Goal: Task Accomplishment & Management: Use online tool/utility

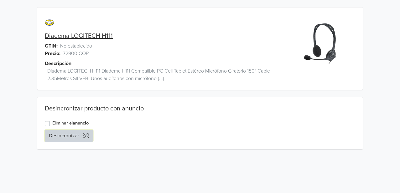
click at [60, 132] on button "Desincronizar" at bounding box center [69, 136] width 48 height 12
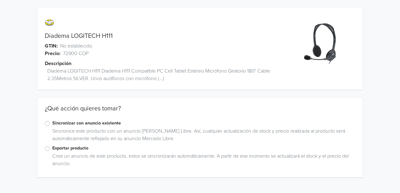
click at [55, 124] on label "Sincronizar con anuncio existente" at bounding box center [203, 123] width 303 height 7
click at [0, 0] on input "Sincronizar con anuncio existente" at bounding box center [0, 0] width 0 height 0
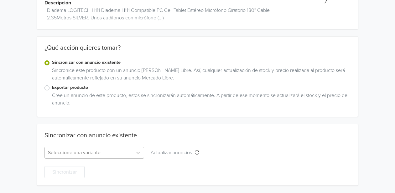
click at [107, 150] on div "Seleccione una variante" at bounding box center [94, 153] width 100 height 12
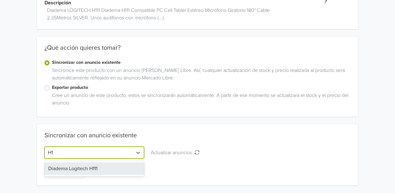
scroll to position [61, 0]
type input "H11"
click at [90, 169] on div "Diadema Logitech H111" at bounding box center [94, 169] width 100 height 13
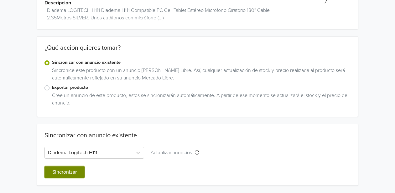
click at [63, 172] on button "Sincronizar" at bounding box center [64, 172] width 40 height 12
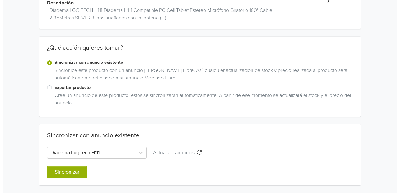
scroll to position [0, 0]
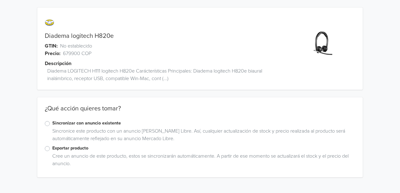
click at [52, 150] on label "Exportar producto" at bounding box center [203, 148] width 303 height 7
click at [0, 0] on input "Exportar producto" at bounding box center [0, 0] width 0 height 0
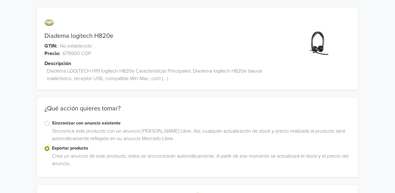
drag, startPoint x: 43, startPoint y: 118, endPoint x: 39, endPoint y: 119, distance: 4.0
click at [42, 118] on div "¿Qué acción quieres tomar?" at bounding box center [197, 112] width 321 height 15
click at [52, 123] on label "Sincronizar con anuncio existente" at bounding box center [201, 123] width 299 height 7
click at [0, 0] on input "Sincronizar con anuncio existente" at bounding box center [0, 0] width 0 height 0
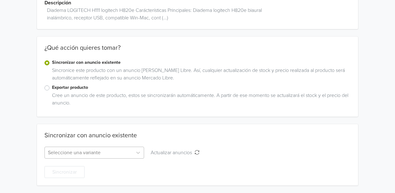
click at [104, 149] on div "Seleccione una variante" at bounding box center [94, 153] width 100 height 12
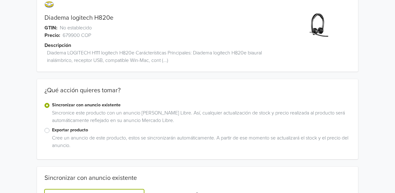
scroll to position [53, 0]
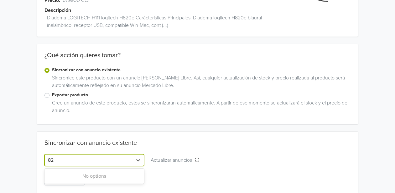
type input "8"
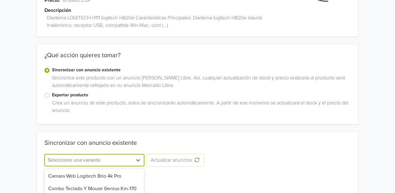
click at [185, 161] on span "Actualizar anuncios" at bounding box center [173, 160] width 44 height 6
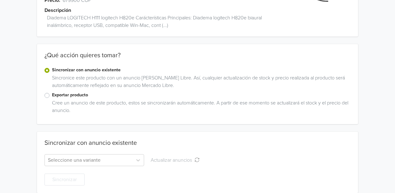
scroll to position [0, 0]
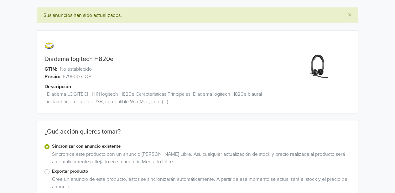
click at [62, 96] on span "Diadema LOGITECH H111 logitech H820e Carácterísticas Principales: Diadema logit…" at bounding box center [166, 97] width 238 height 15
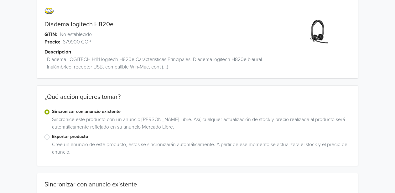
scroll to position [70, 0]
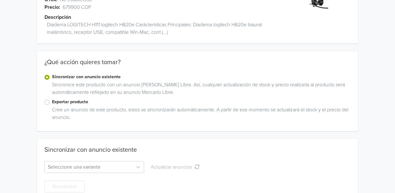
click at [52, 105] on label "Exportar producto" at bounding box center [201, 102] width 299 height 7
click at [0, 0] on input "Exportar producto" at bounding box center [0, 0] width 0 height 0
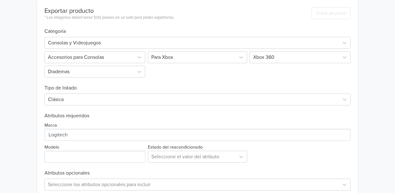
scroll to position [218, 0]
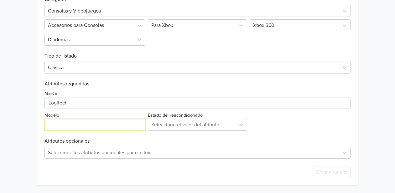
click at [81, 128] on input "Modelo" at bounding box center [94, 125] width 101 height 12
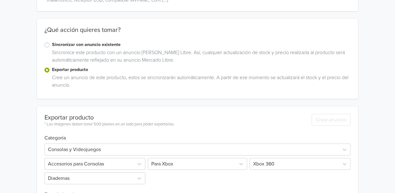
scroll to position [9, 0]
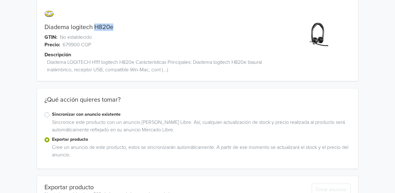
drag, startPoint x: 94, startPoint y: 26, endPoint x: 116, endPoint y: 25, distance: 21.9
click at [116, 25] on div "Diadema logitech H820e" at bounding box center [157, 27] width 241 height 8
copy link "H820e"
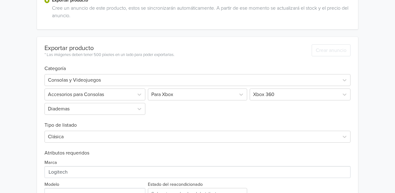
scroll to position [183, 0]
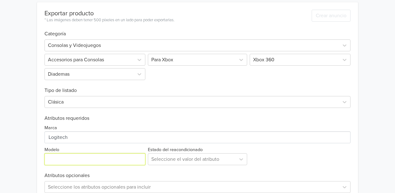
click at [64, 160] on input "Modelo" at bounding box center [94, 159] width 101 height 12
paste input "H820e"
type input "H820e"
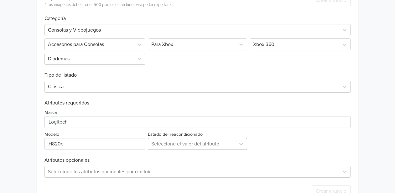
click at [192, 150] on div "Seleccione el valor del atributo" at bounding box center [198, 144] width 100 height 12
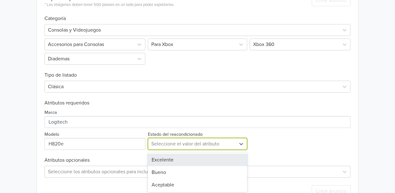
scroll to position [200, 0]
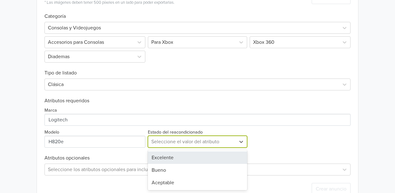
click at [171, 163] on div "Excelente" at bounding box center [198, 158] width 100 height 13
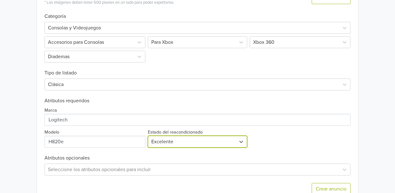
scroll to position [218, 0]
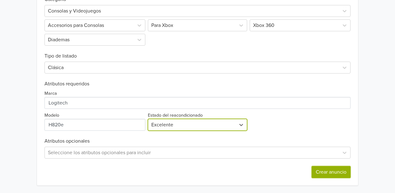
click at [336, 172] on button "Crear anuncio" at bounding box center [331, 172] width 39 height 12
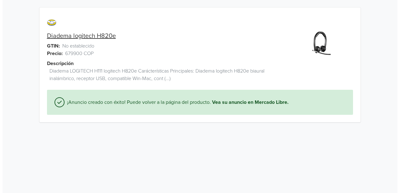
scroll to position [0, 0]
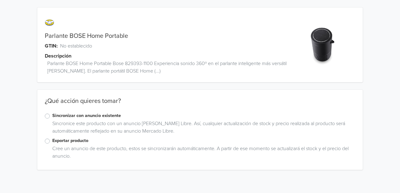
click at [52, 116] on label "Sincronizar con anuncio existente" at bounding box center [203, 115] width 303 height 7
click at [0, 0] on input "Sincronizar con anuncio existente" at bounding box center [0, 0] width 0 height 0
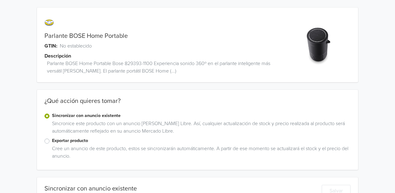
click at [56, 139] on label "Exportar producto" at bounding box center [201, 140] width 299 height 7
click at [0, 0] on input "Exportar producto" at bounding box center [0, 0] width 0 height 0
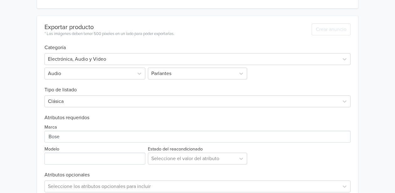
scroll to position [231, 0]
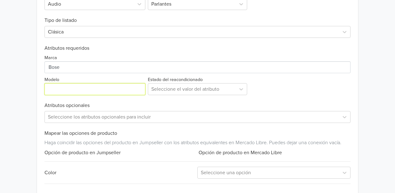
click at [96, 94] on input "Modelo" at bounding box center [94, 89] width 101 height 12
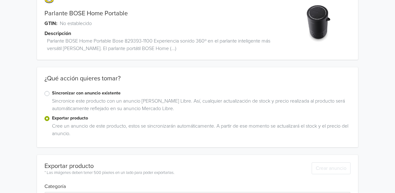
scroll to position [0, 0]
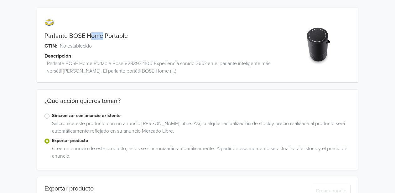
drag, startPoint x: 103, startPoint y: 35, endPoint x: 92, endPoint y: 35, distance: 10.6
click at [92, 35] on link "Parlante BOSE Home Portable" at bounding box center [85, 36] width 83 height 8
drag, startPoint x: 126, startPoint y: 63, endPoint x: 152, endPoint y: 62, distance: 26.9
click at [152, 62] on span "Parlante BOSE Home Portable Bose 829393-1100 Experiencia sonido 360º en el parl…" at bounding box center [166, 67] width 238 height 15
copy span "829393-1100"
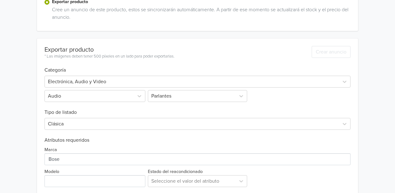
scroll to position [174, 0]
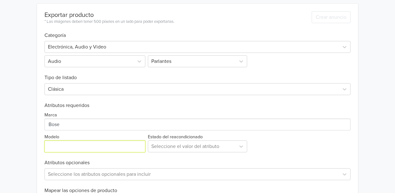
click at [84, 148] on input "Modelo" at bounding box center [94, 147] width 101 height 12
paste input "829393-1100"
type input "829393-1100"
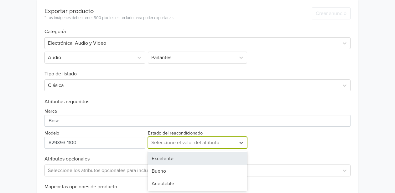
click at [213, 144] on div at bounding box center [191, 142] width 81 height 9
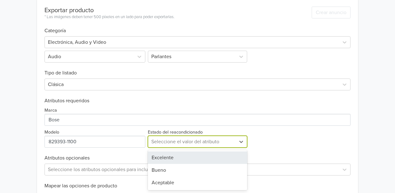
click at [173, 155] on div "Excelente" at bounding box center [198, 158] width 100 height 13
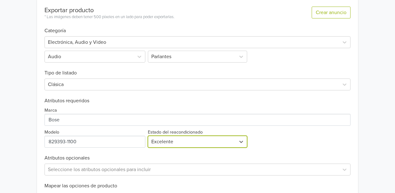
scroll to position [248, 0]
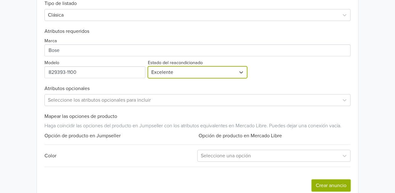
click at [331, 183] on button "Crear anuncio" at bounding box center [331, 186] width 39 height 12
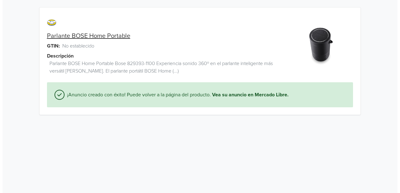
scroll to position [0, 0]
